Goal: Understand process/instructions: Learn how to perform a task or action

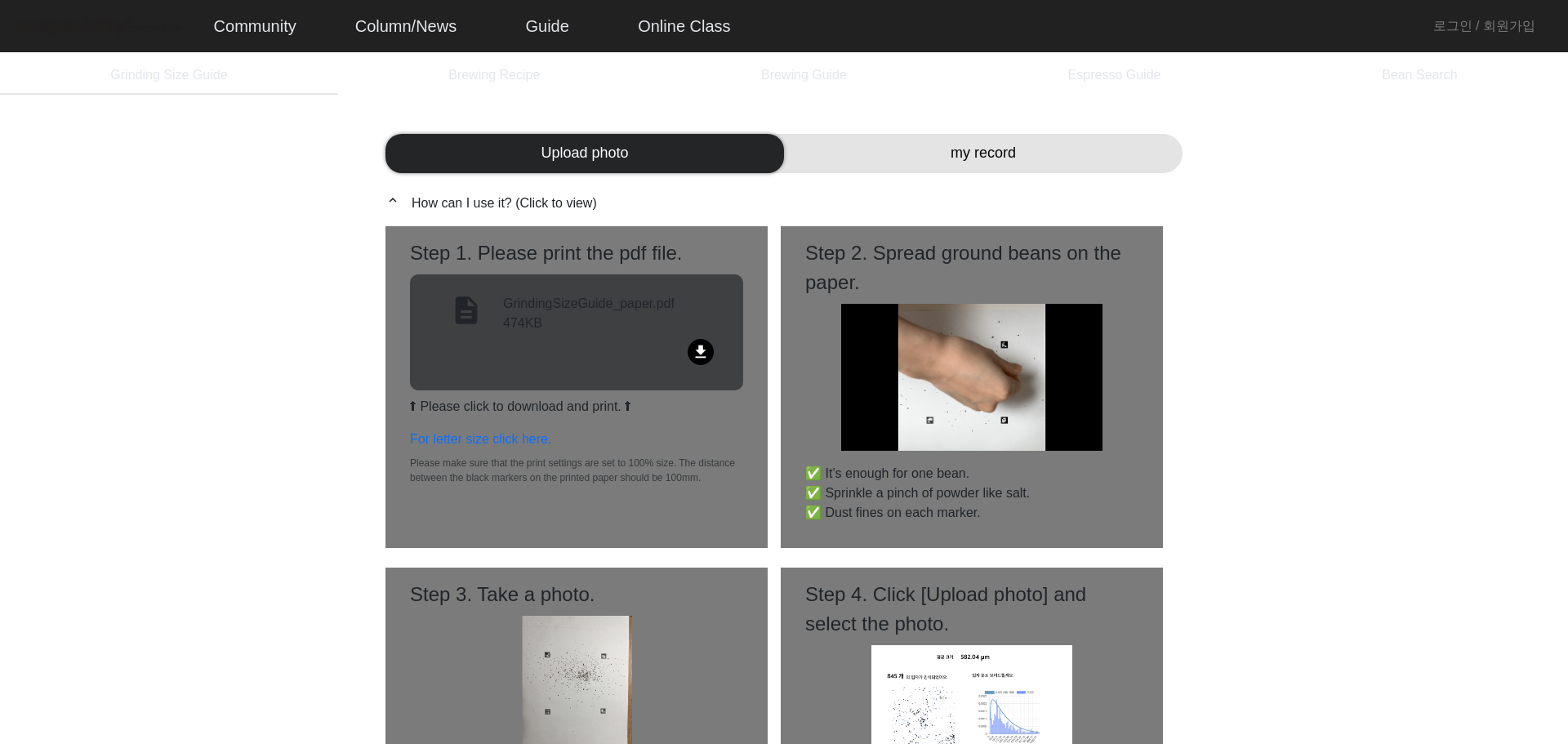
click at [706, 347] on mat-icon "file_download" at bounding box center [700, 351] width 26 height 26
drag, startPoint x: 1377, startPoint y: 489, endPoint x: 1019, endPoint y: 736, distance: 434.9
